Goal: Task Accomplishment & Management: Manage account settings

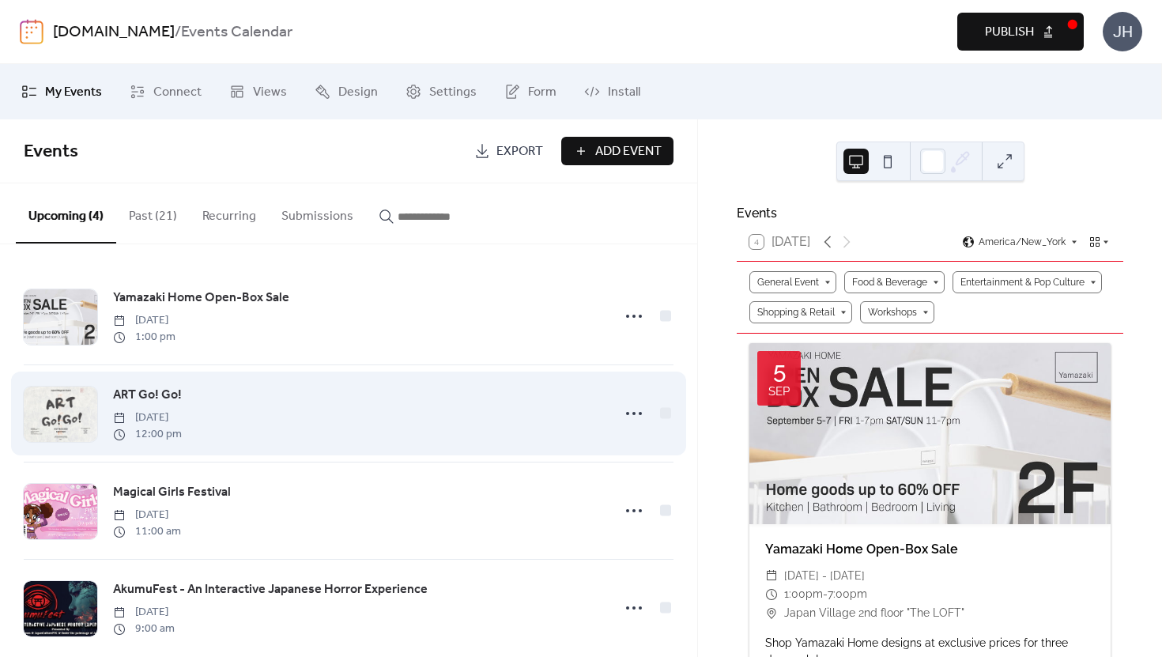
click at [285, 392] on div "ART Go! Go! [DATE] 12:00 pm" at bounding box center [357, 413] width 489 height 57
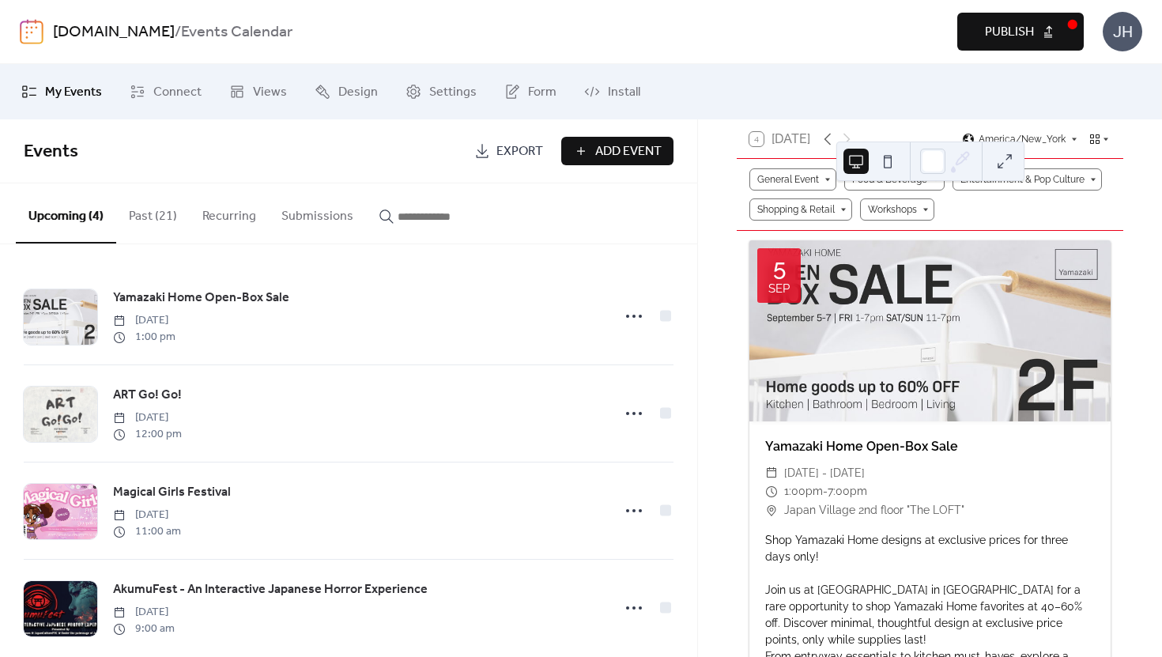
scroll to position [142, 0]
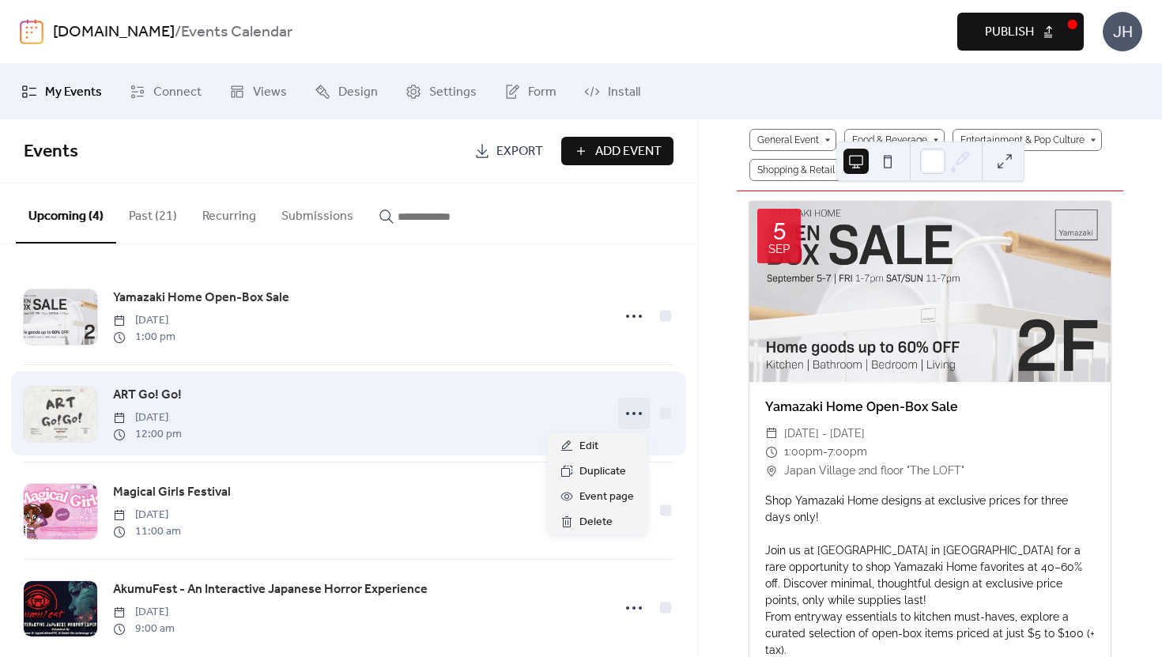
click at [632, 415] on icon at bounding box center [633, 413] width 25 height 25
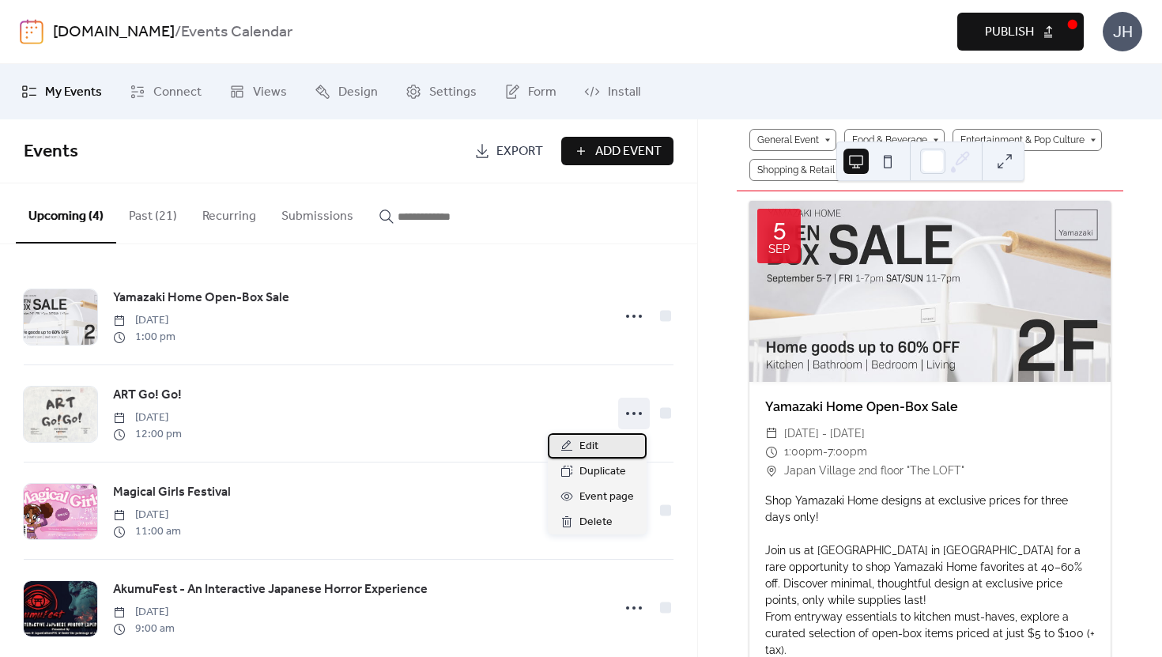
click at [612, 444] on div "Edit" at bounding box center [597, 445] width 99 height 25
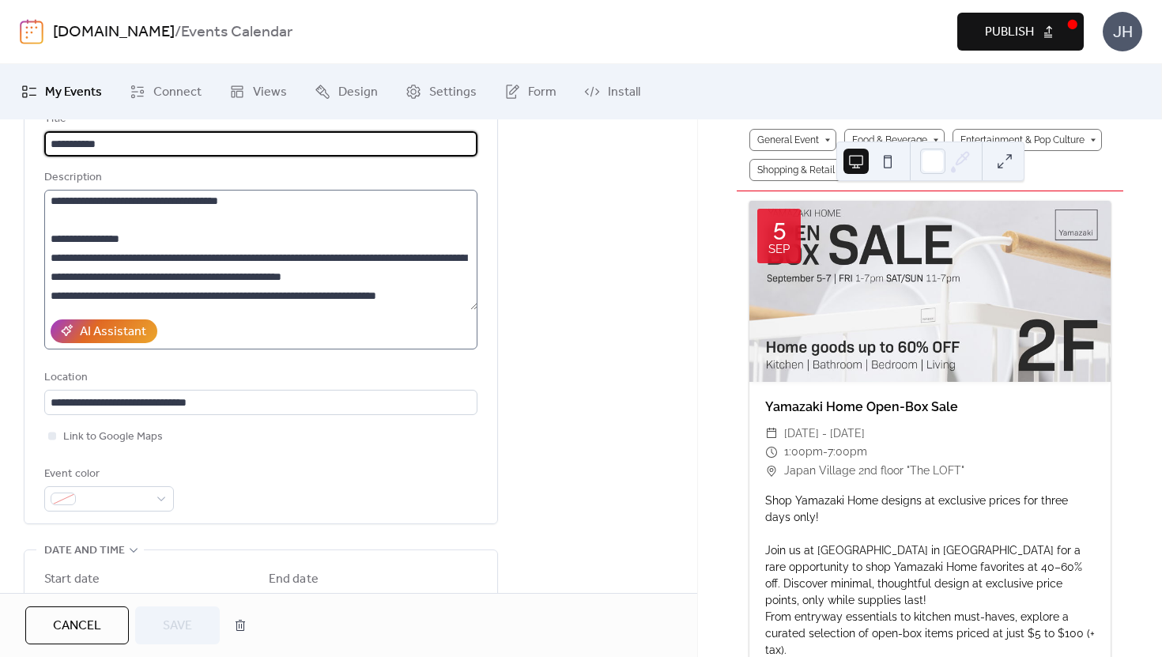
scroll to position [225, 0]
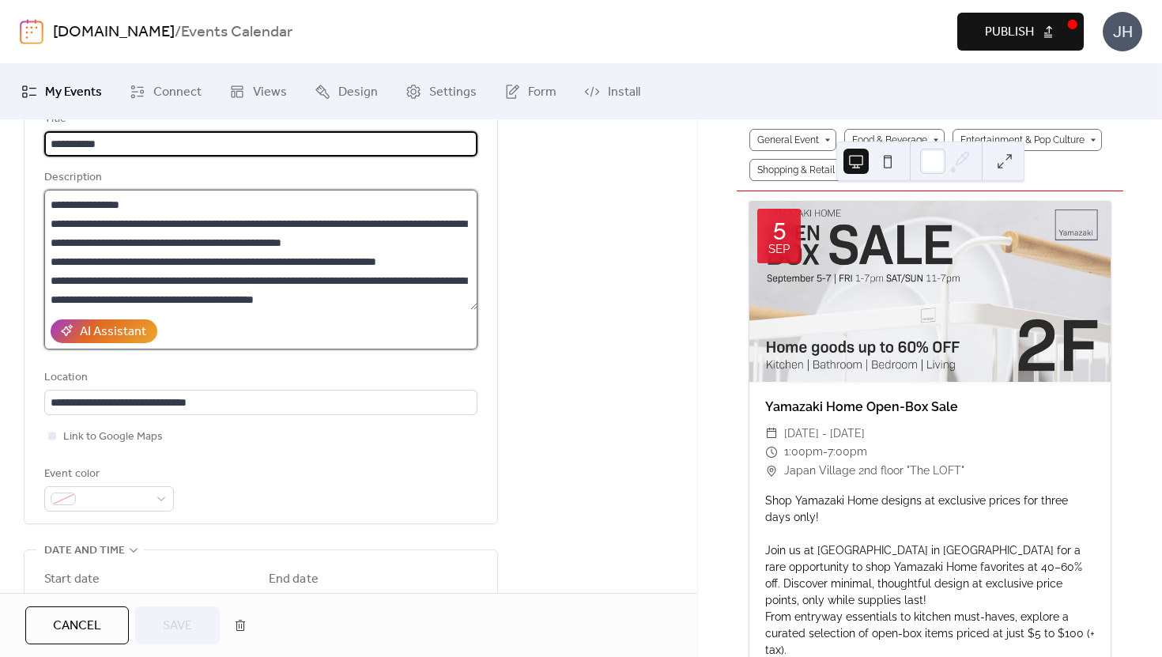
click at [47, 239] on textarea at bounding box center [260, 250] width 433 height 120
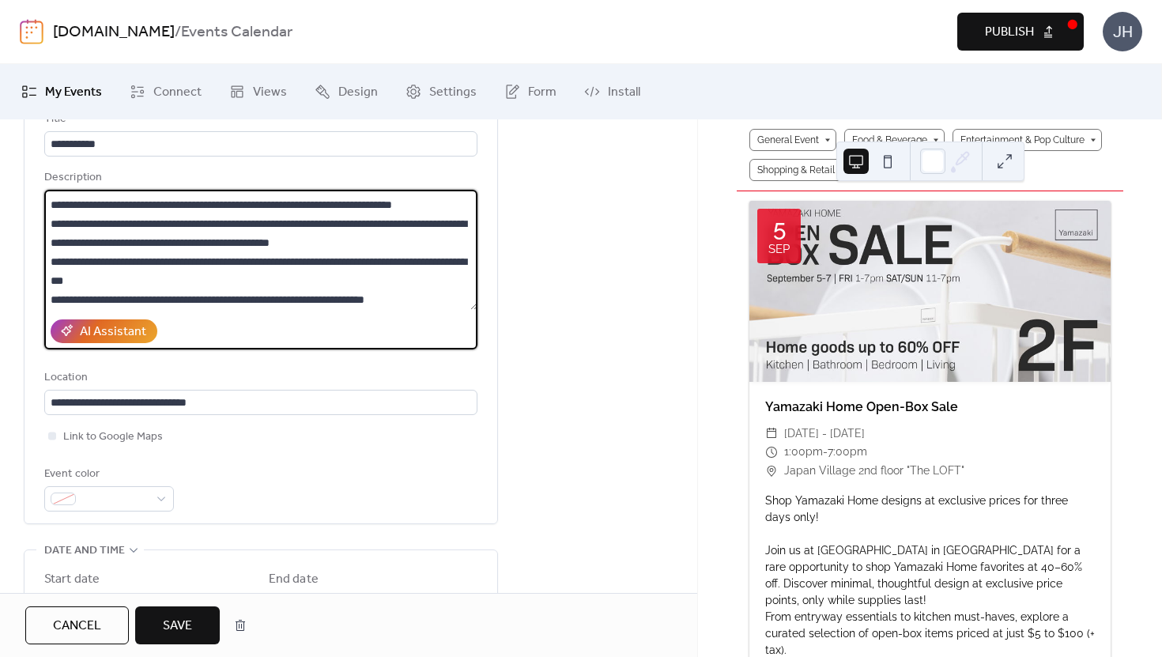
scroll to position [301, 0]
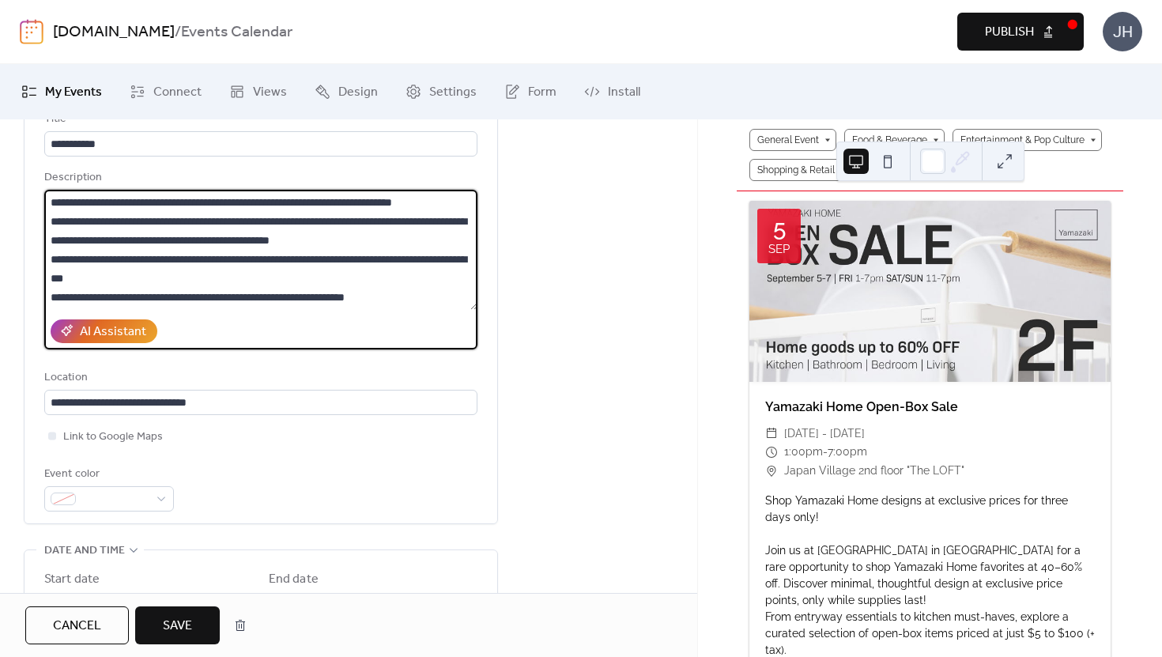
type textarea "**********"
click at [198, 617] on button "Save" at bounding box center [177, 625] width 85 height 38
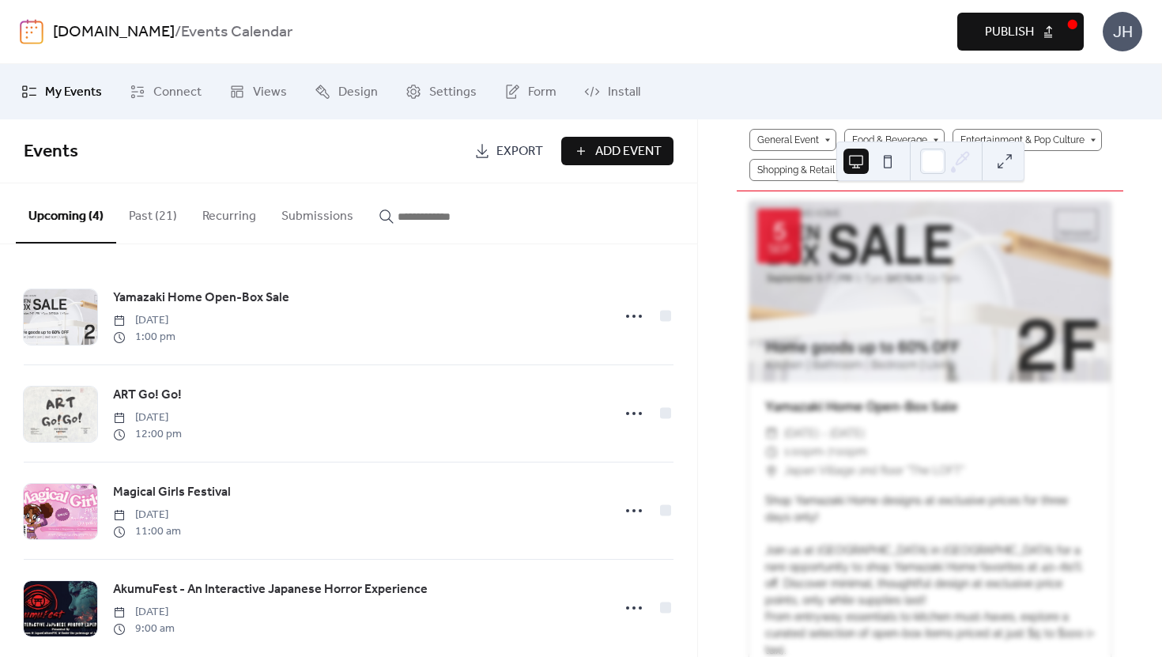
click at [1028, 32] on span "Publish" at bounding box center [1009, 32] width 49 height 19
